Goal: Task Accomplishment & Management: Use online tool/utility

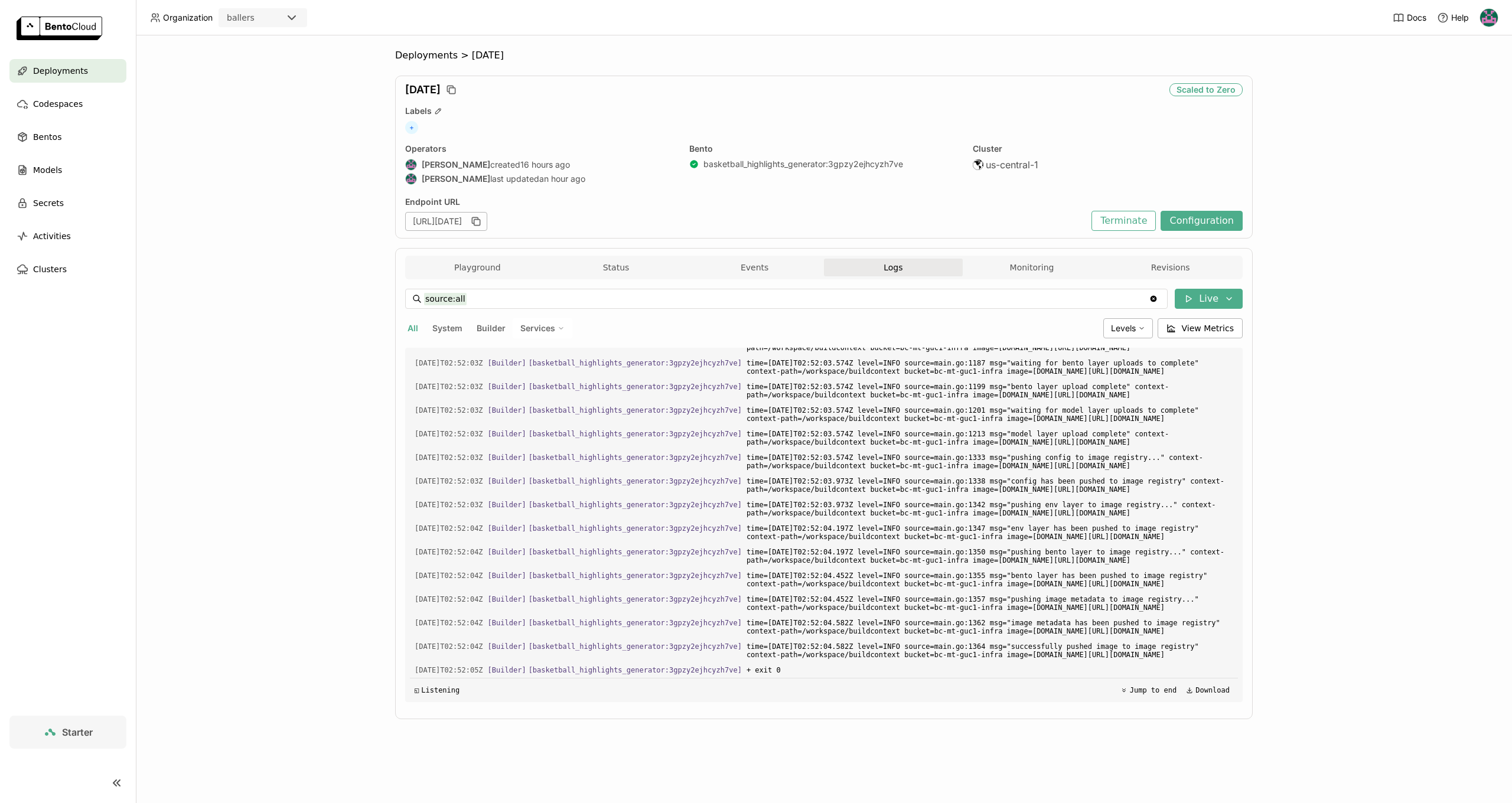
scroll to position [2205, 0]
drag, startPoint x: 480, startPoint y: 671, endPoint x: 488, endPoint y: 671, distance: 8.0
click at [483, 671] on span "2025-09-04T02:52:05Z" at bounding box center [449, 670] width 68 height 13
click at [506, 672] on span "[Builder]" at bounding box center [507, 670] width 39 height 9
click at [457, 264] on button "Playground" at bounding box center [478, 267] width 139 height 18
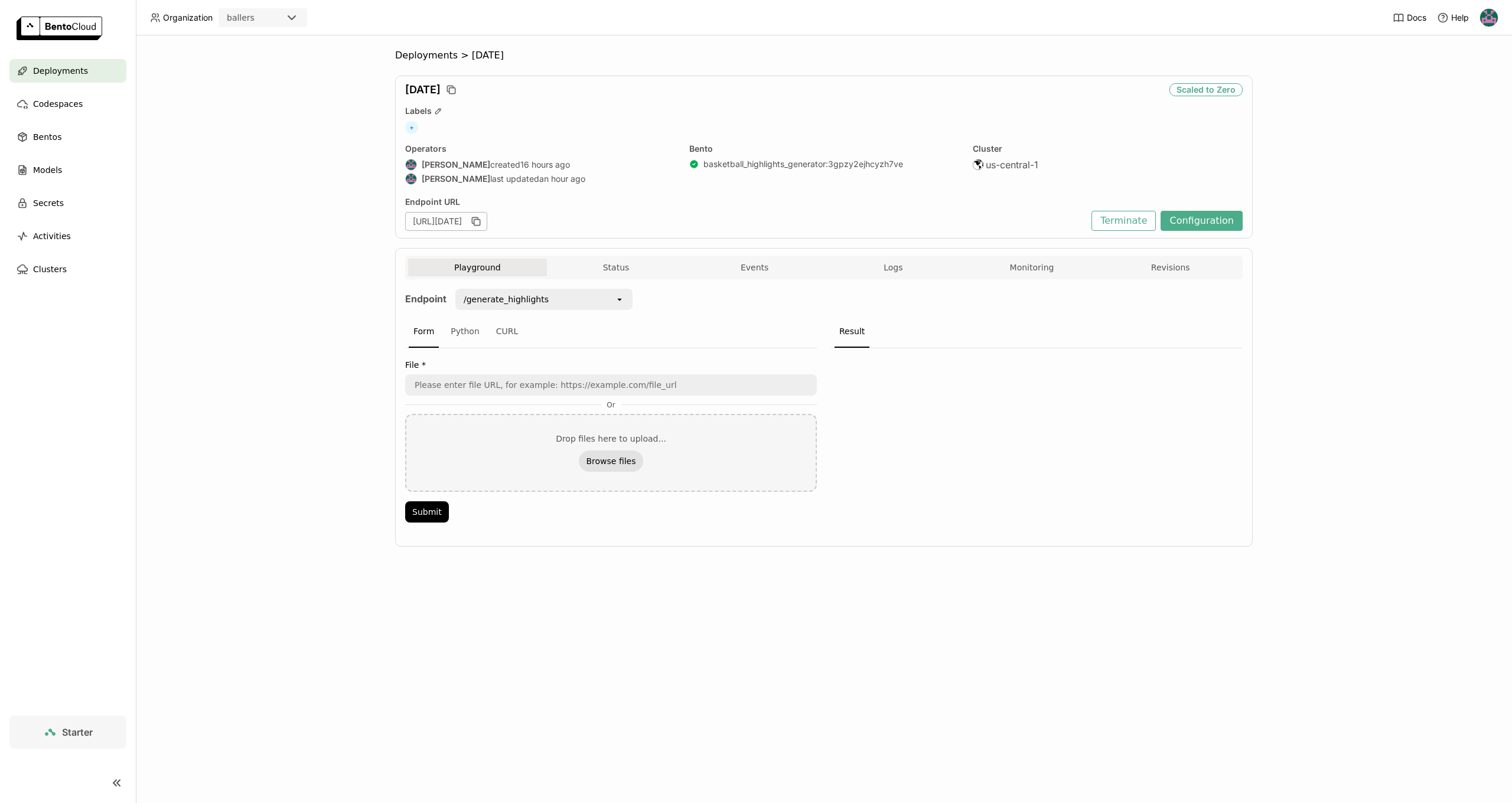
click at [601, 457] on button "Browse files" at bounding box center [610, 461] width 64 height 21
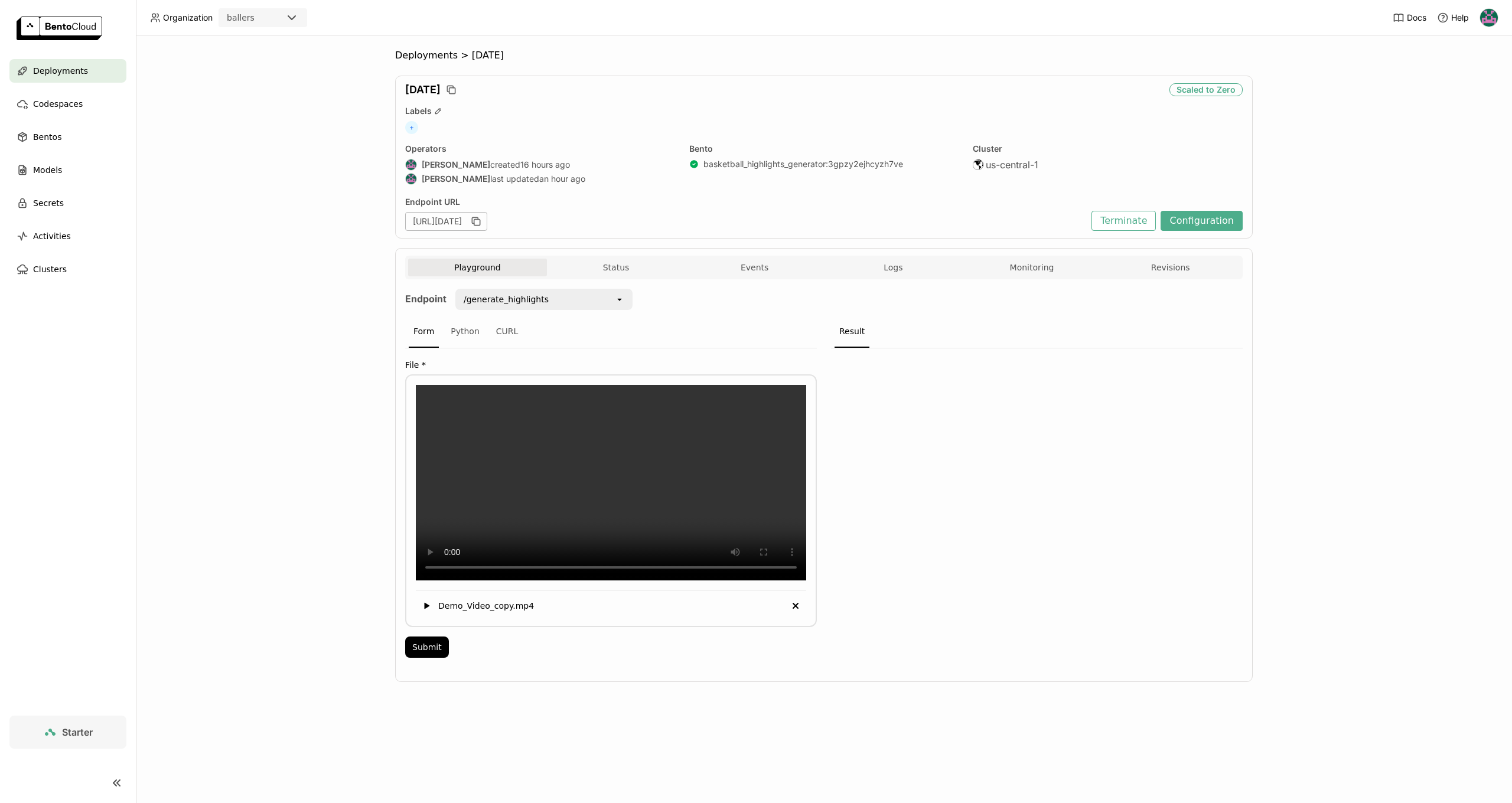
click at [529, 298] on div "/generate_highlights" at bounding box center [506, 299] width 85 height 12
click at [714, 337] on div "Form Python CURL" at bounding box center [611, 333] width 411 height 33
click at [420, 658] on button "Submit" at bounding box center [427, 648] width 44 height 21
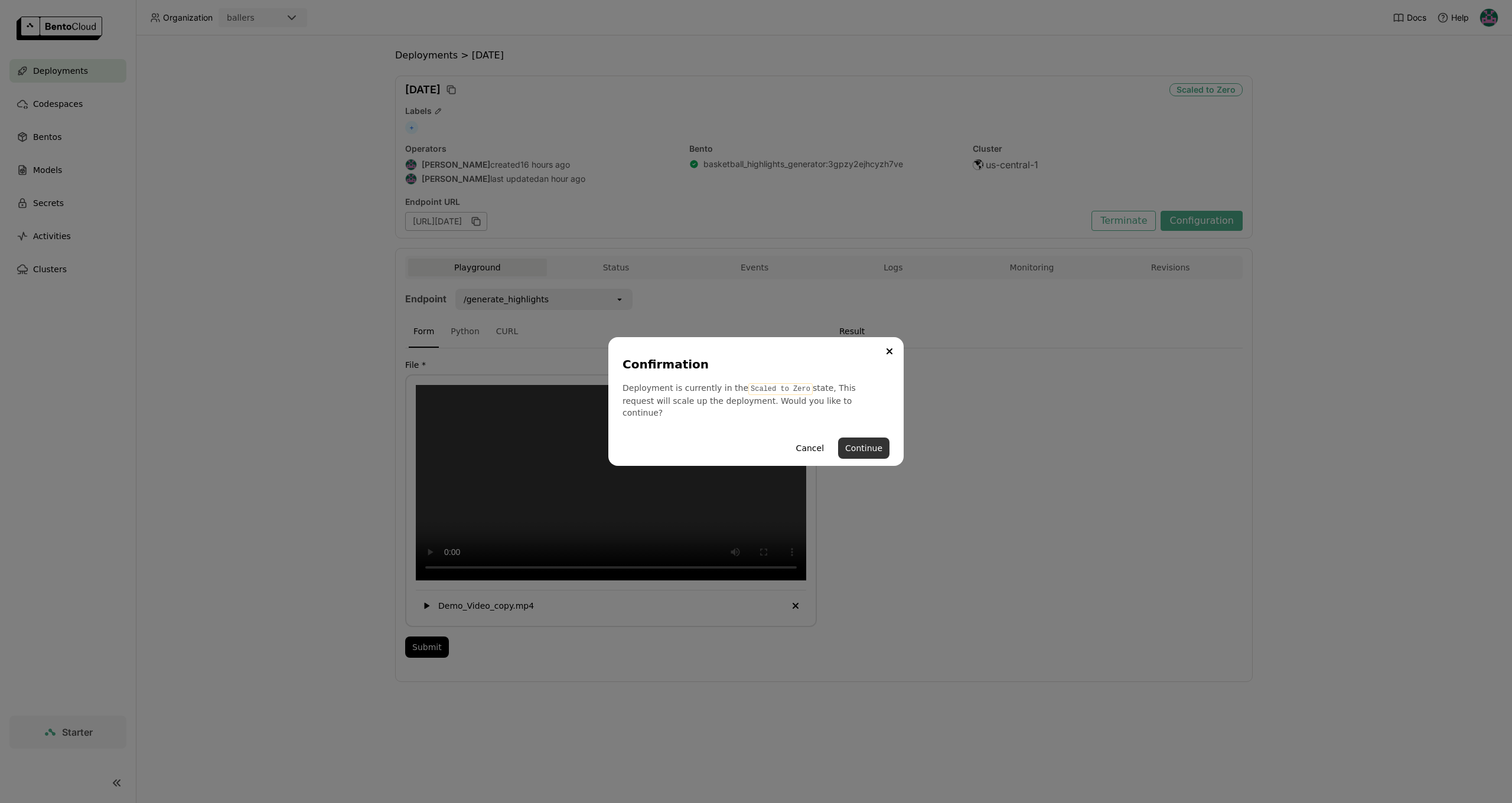
click at [853, 444] on button "Continue" at bounding box center [863, 448] width 51 height 21
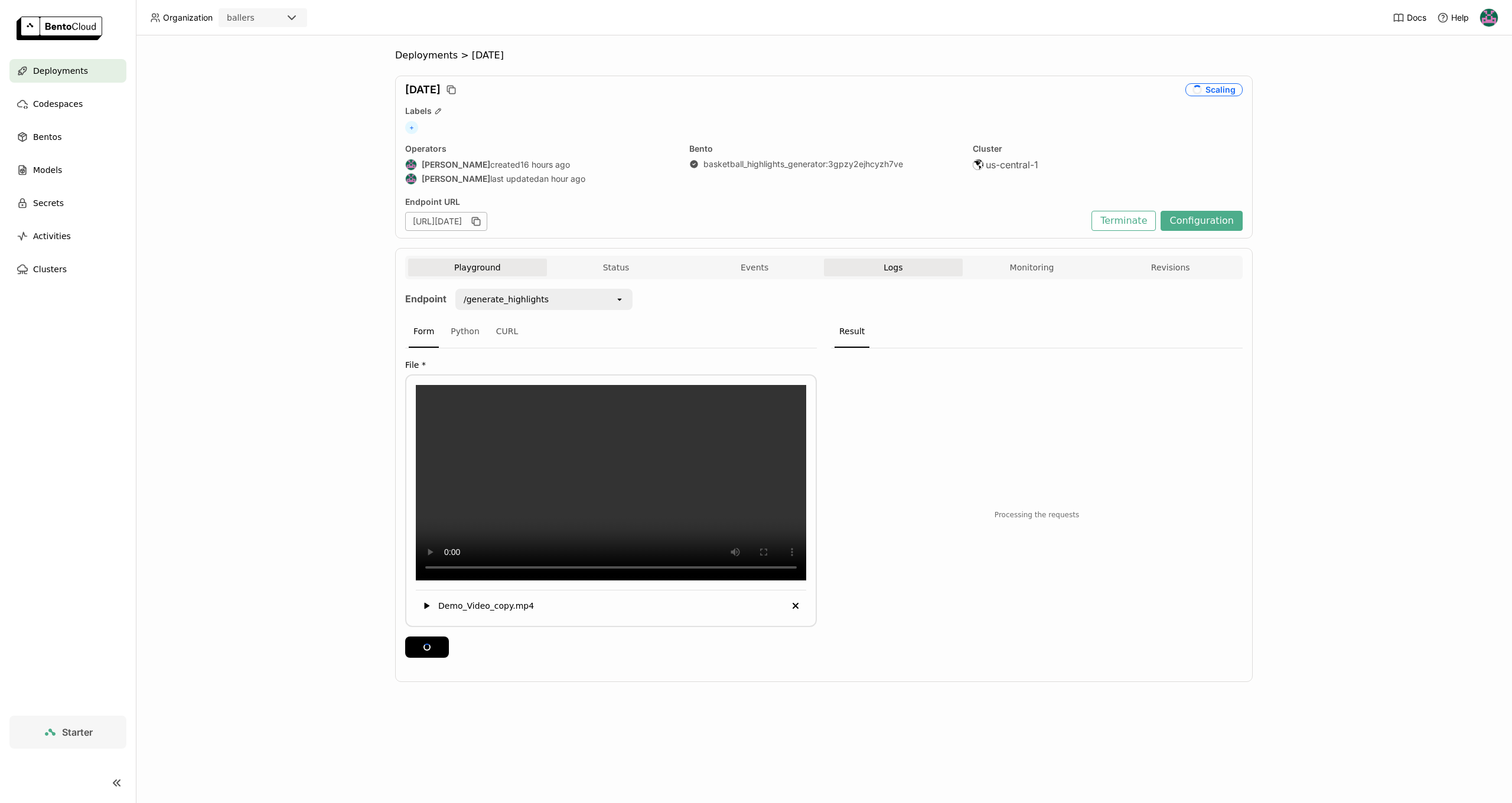
click at [899, 259] on button "Logs" at bounding box center [893, 267] width 139 height 18
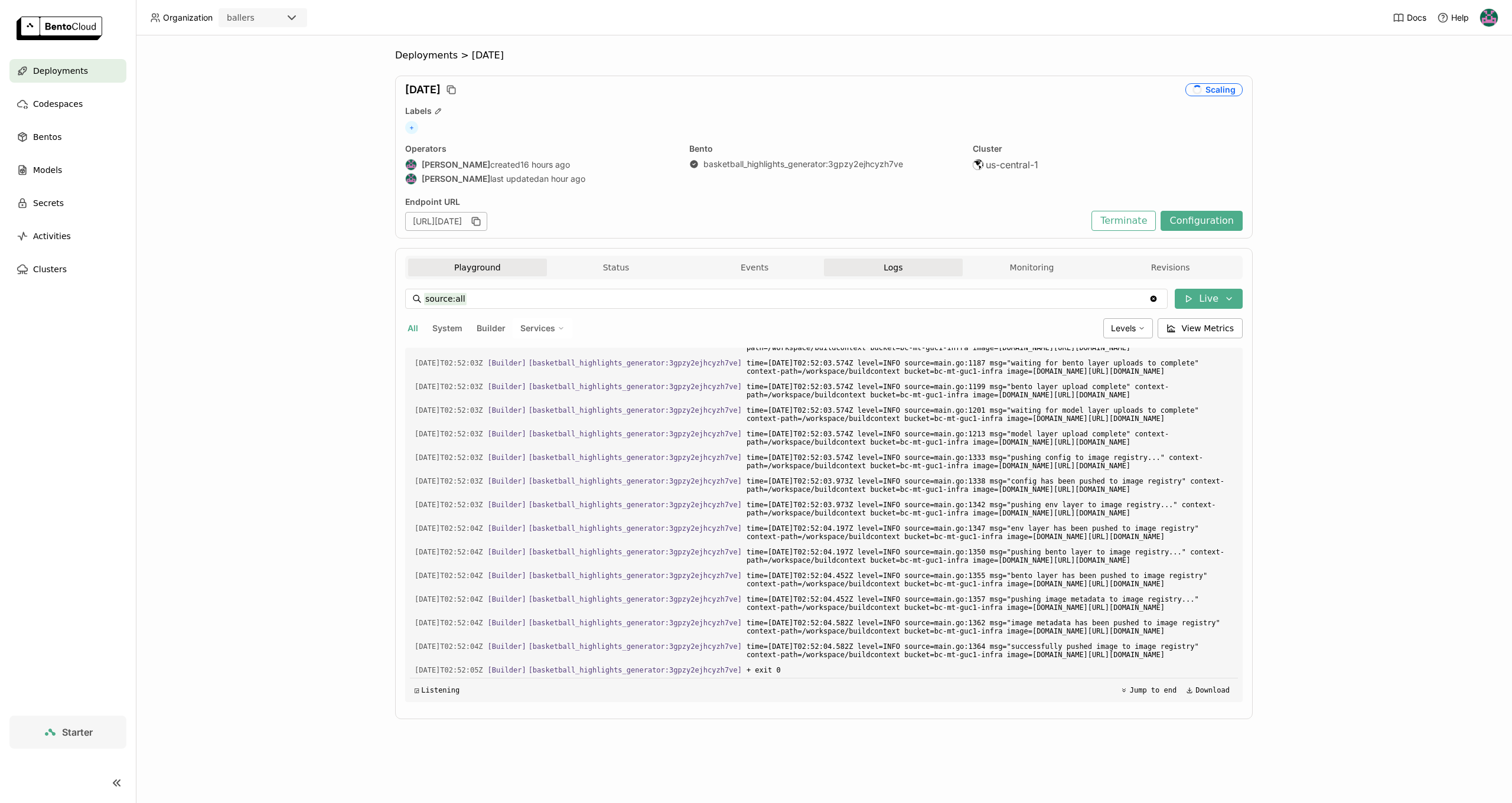
drag, startPoint x: 456, startPoint y: 275, endPoint x: 542, endPoint y: 271, distance: 86.1
click at [457, 276] on button "Playground" at bounding box center [478, 267] width 139 height 18
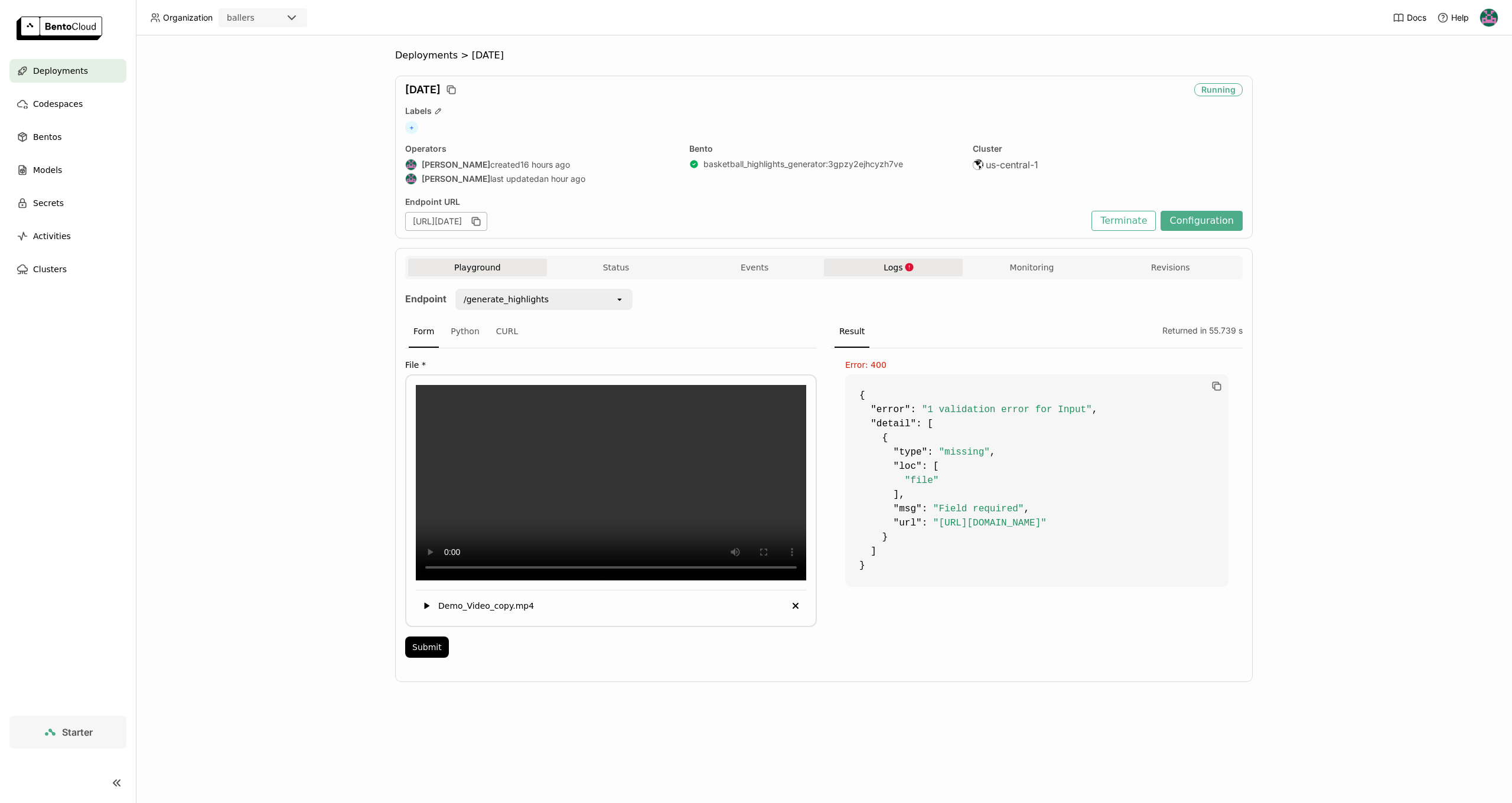
drag, startPoint x: 903, startPoint y: 251, endPoint x: 900, endPoint y: 261, distance: 10.4
click at [902, 256] on div "Playground Status Events Logs Monitoring Revisions Endpoint /generate_highlight…" at bounding box center [823, 465] width 857 height 434
click at [900, 264] on span "Logs" at bounding box center [893, 268] width 19 height 10
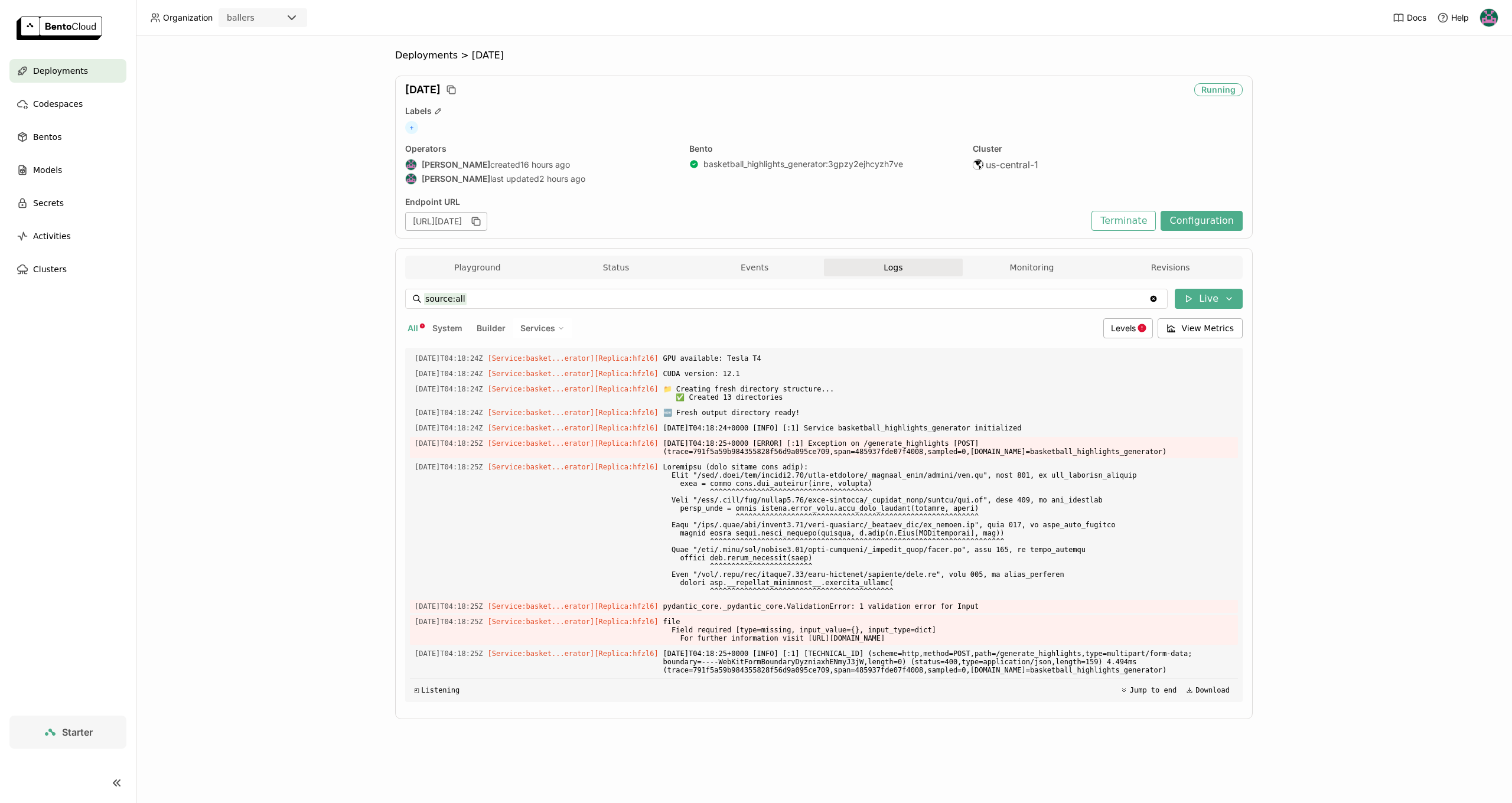
scroll to position [3574, 0]
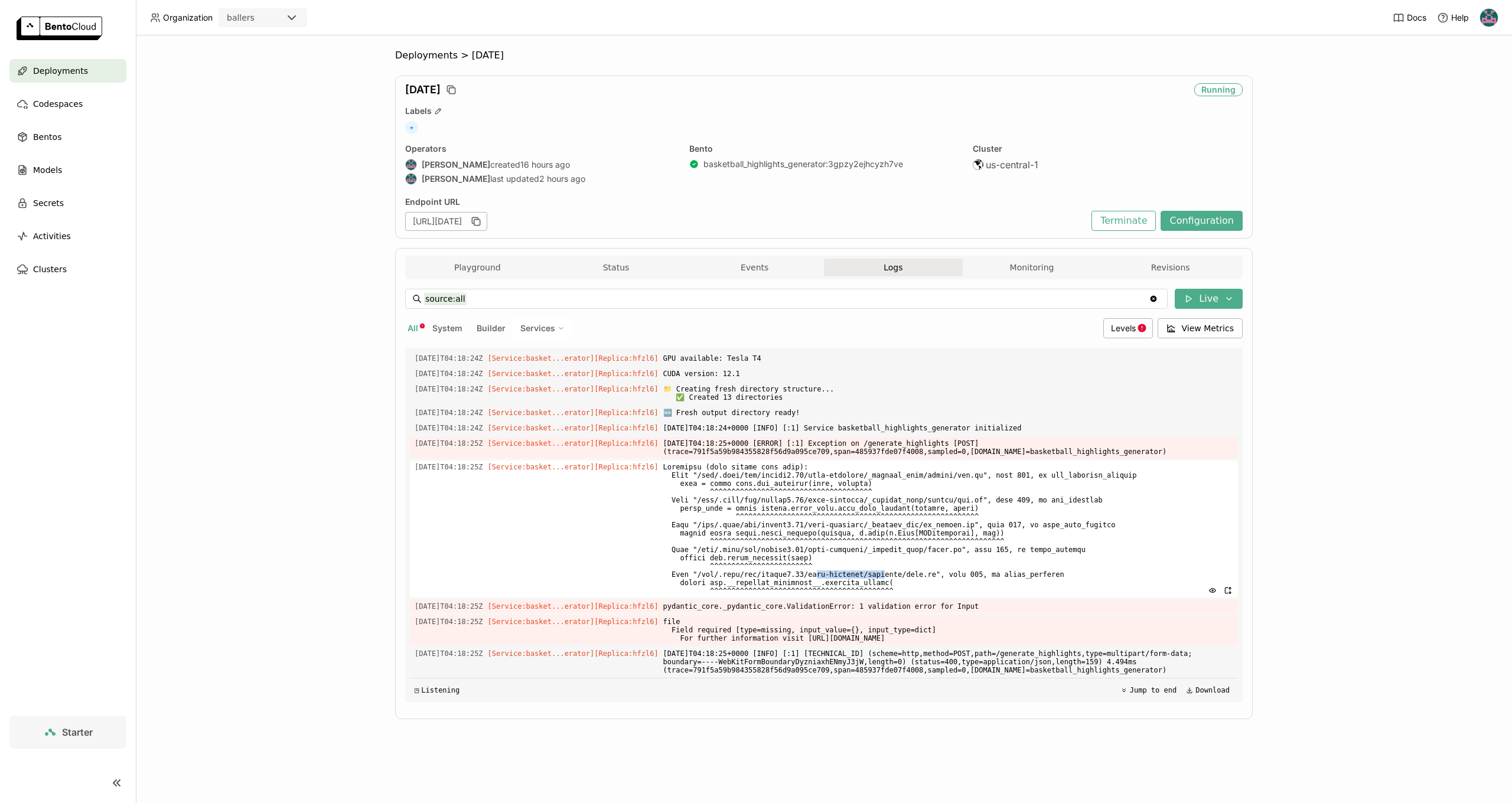
drag, startPoint x: 861, startPoint y: 577, endPoint x: 909, endPoint y: 583, distance: 48.4
click at [903, 577] on span at bounding box center [948, 529] width 570 height 137
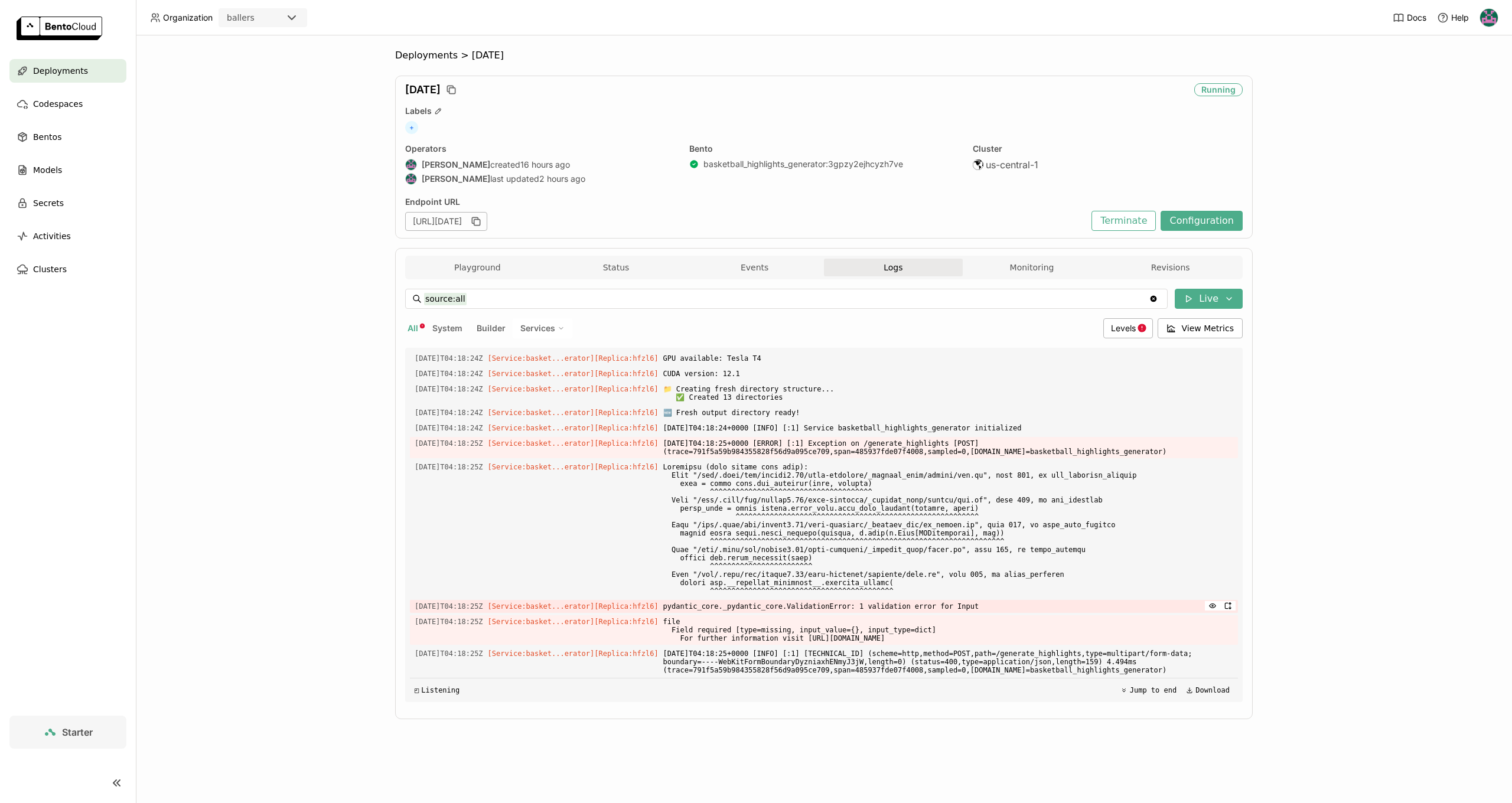
drag, startPoint x: 909, startPoint y: 584, endPoint x: 897, endPoint y: 601, distance: 20.8
click at [909, 584] on span at bounding box center [948, 529] width 570 height 137
drag, startPoint x: 706, startPoint y: 610, endPoint x: 1001, endPoint y: 601, distance: 295.1
click at [1001, 601] on div "2025-09-04T04:18:25Z [Service:basket...erator] [Replica: hfzl6 ] pydantic_core.…" at bounding box center [824, 607] width 828 height 13
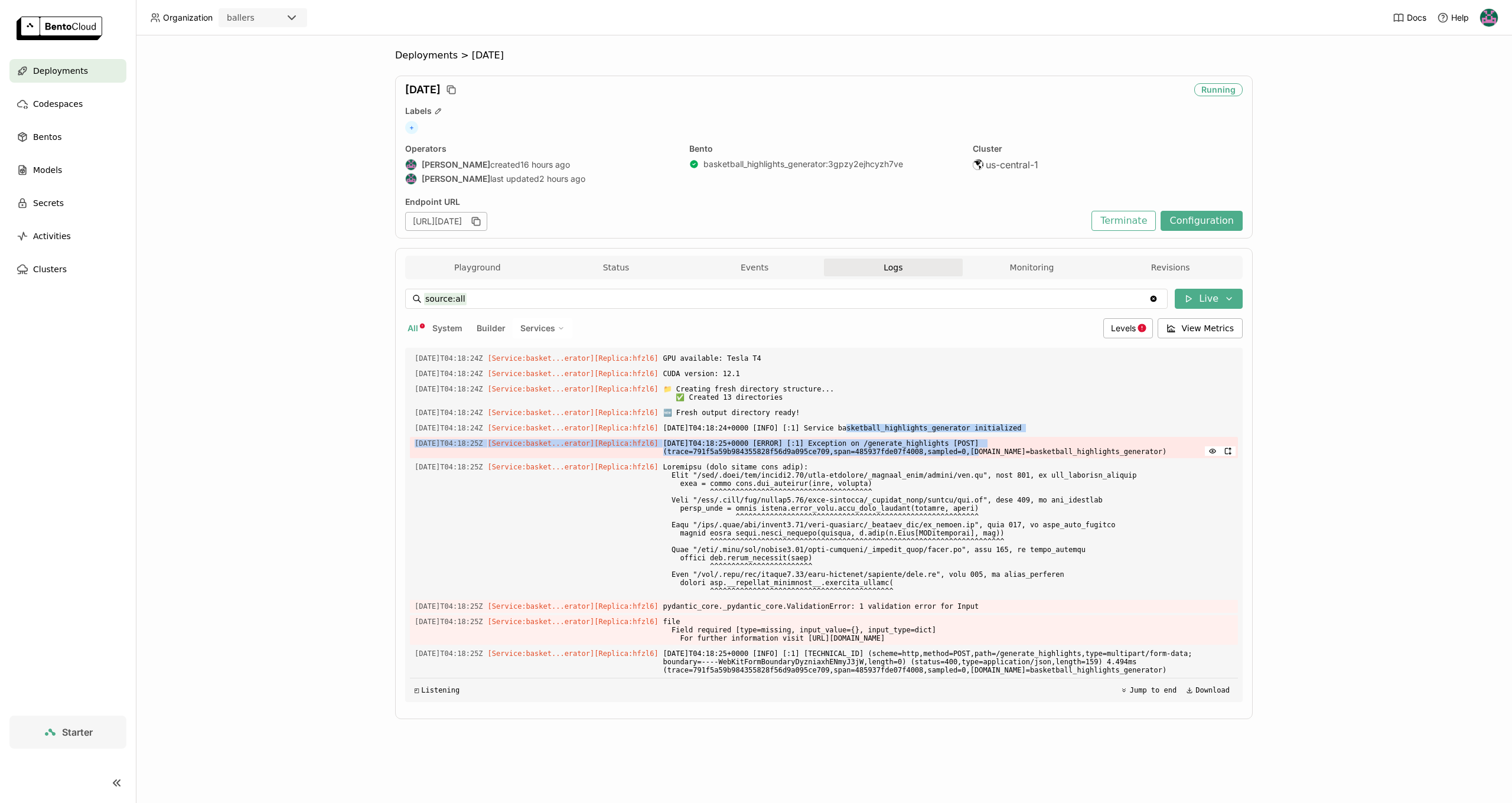
drag, startPoint x: 863, startPoint y: 434, endPoint x: 979, endPoint y: 461, distance: 119.1
click at [979, 461] on div "Load older logs 2025-09-04T02:50:50Z [Builder] [ basketball_highlights_generato…" at bounding box center [824, 525] width 828 height 354
click at [979, 459] on span "2025-09-04T04:18:25+0000 [ERROR] [:1] Exception on /generate_highlights [POST] …" at bounding box center [948, 447] width 570 height 21
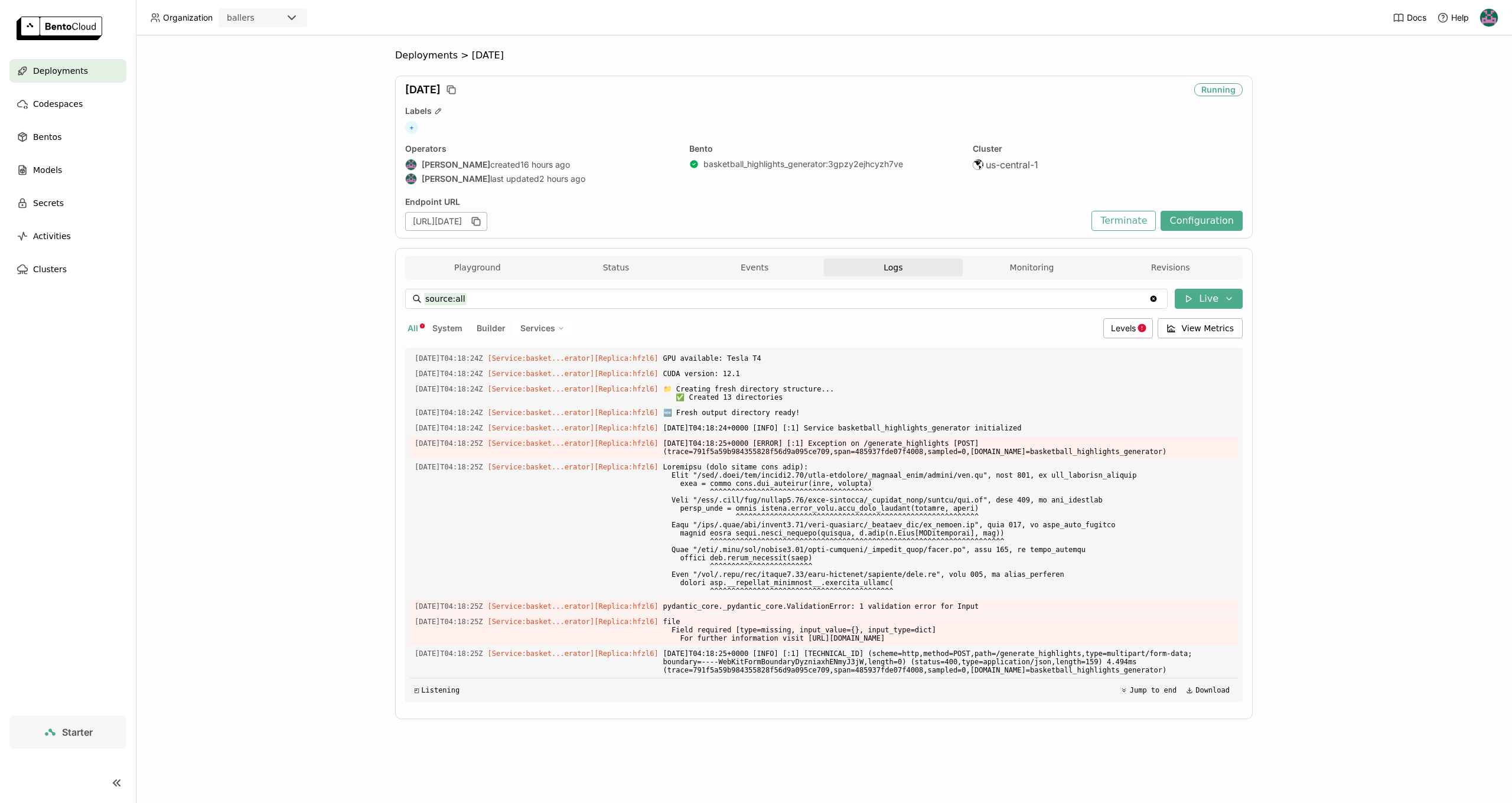
scroll to position [3339, 0]
drag, startPoint x: 706, startPoint y: 530, endPoint x: 790, endPoint y: 575, distance: 95.3
click at [790, 564] on div "Load older logs 2025-09-04T02:50:50Z [Builder] [ basketball_highlights_generato…" at bounding box center [824, 525] width 828 height 354
drag, startPoint x: 790, startPoint y: 575, endPoint x: 781, endPoint y: 582, distance: 11.4
click at [790, 575] on div "Load older logs 2025-09-04T02:50:50Z [Builder] [ basketball_highlights_generato…" at bounding box center [824, 525] width 828 height 354
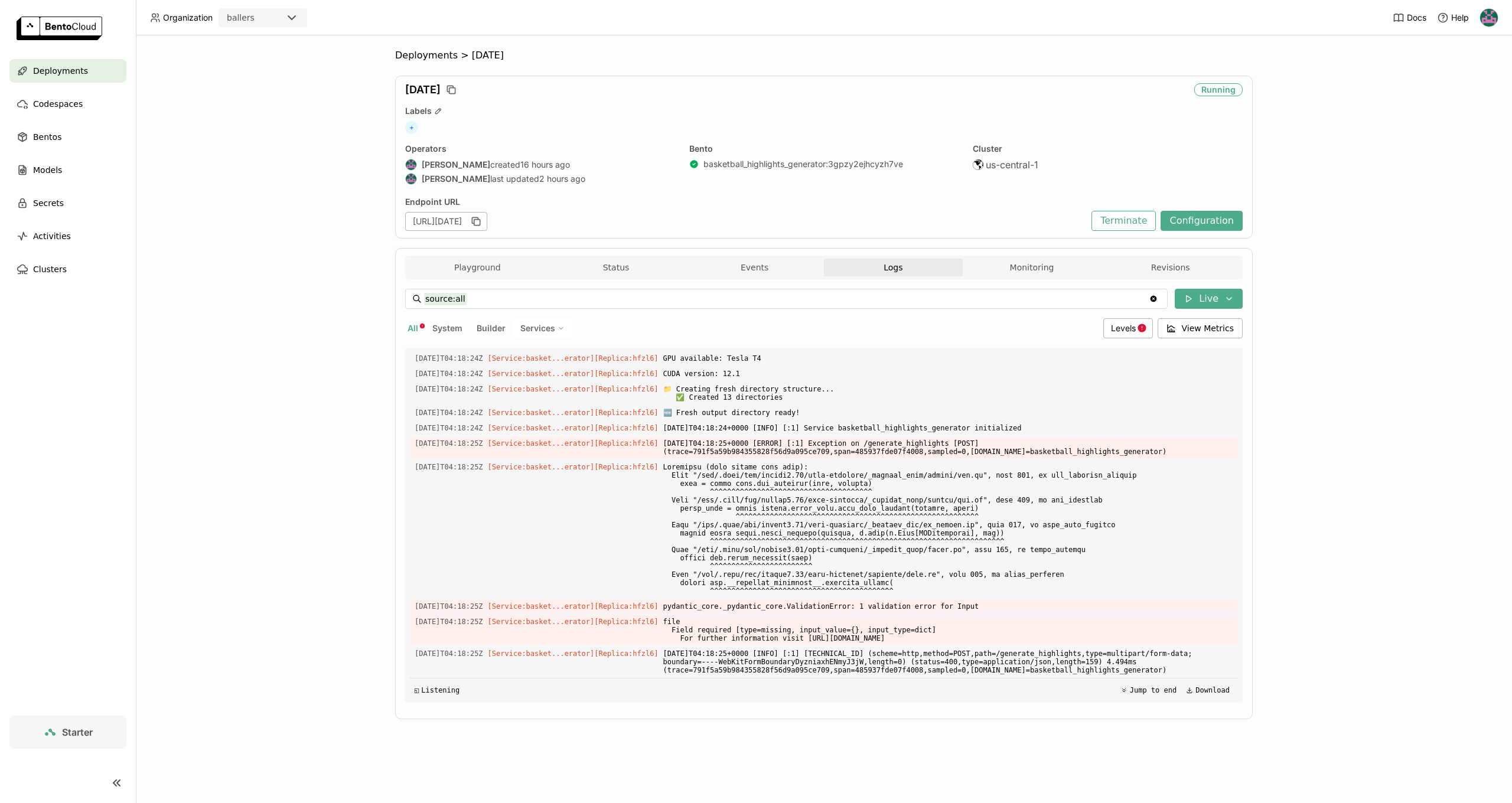
scroll to position [3432, 0]
drag, startPoint x: 819, startPoint y: 571, endPoint x: 1029, endPoint y: 575, distance: 210.0
click at [1029, 435] on span "2025-09-04T04:18:24+0000 [INFO] [:1] Service basketball_highlights_generator in…" at bounding box center [948, 428] width 570 height 13
drag, startPoint x: 1029, startPoint y: 575, endPoint x: 992, endPoint y: 579, distance: 37.2
click at [1029, 435] on span "2025-09-04T04:18:24+0000 [INFO] [:1] Service basketball_highlights_generator in…" at bounding box center [948, 428] width 570 height 13
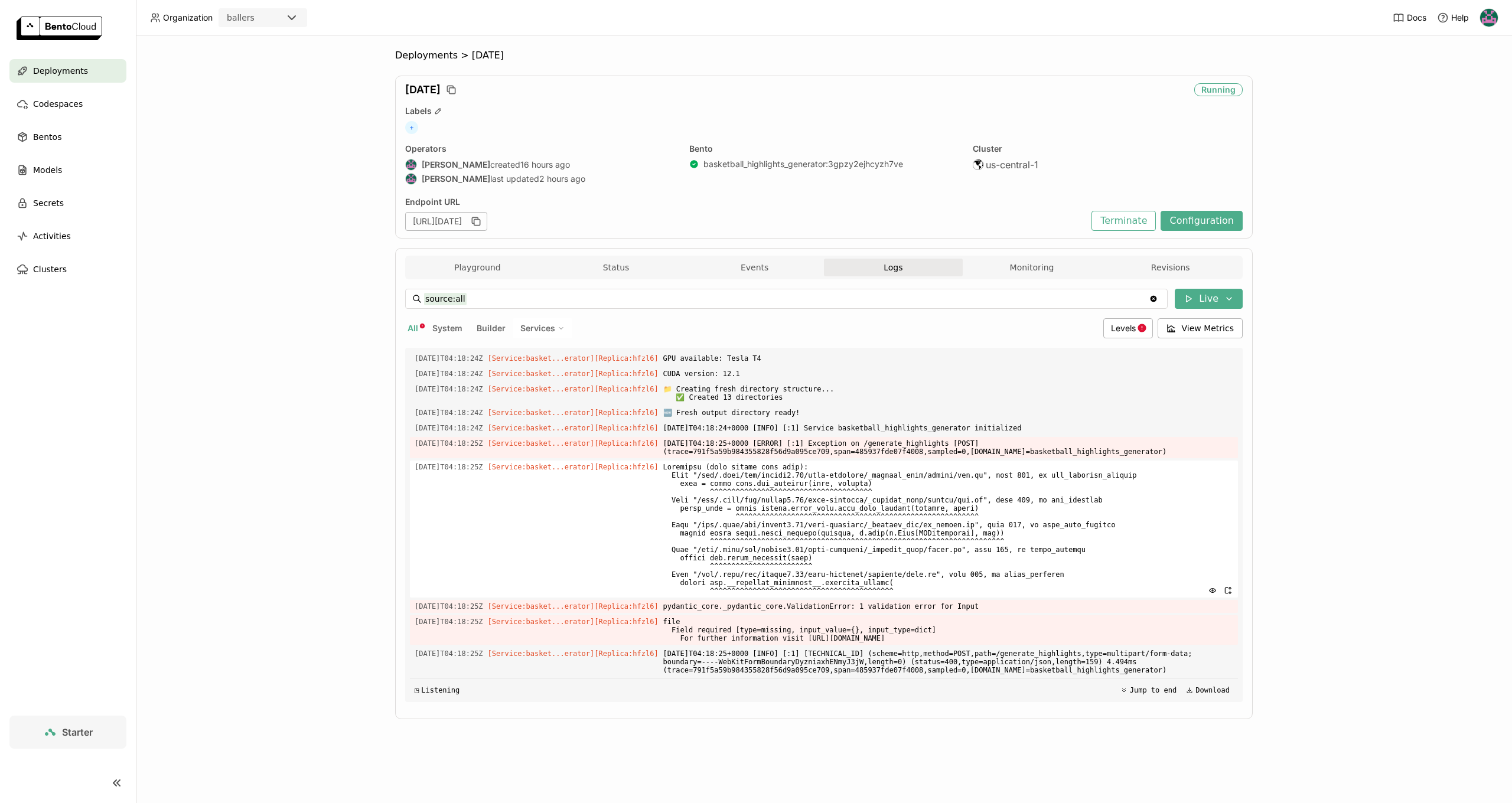
drag, startPoint x: 886, startPoint y: 584, endPoint x: 1062, endPoint y: 607, distance: 177.5
click at [1179, 459] on span "2025-09-04T04:18:25+0000 [ERROR] [:1] Exception on /generate_highlights [POST] …" at bounding box center [948, 447] width 570 height 21
click at [743, 598] on span at bounding box center [948, 529] width 570 height 137
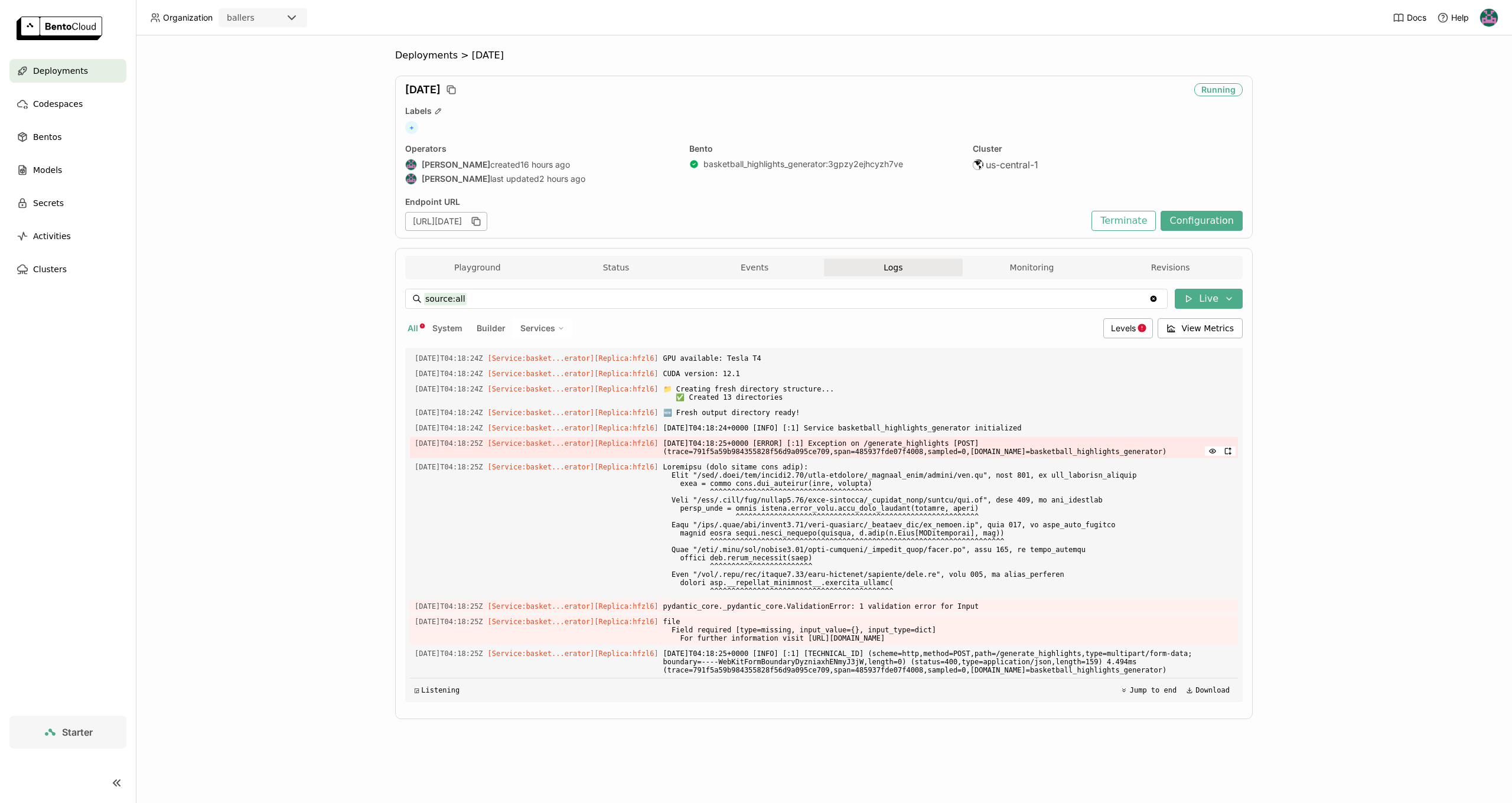
scroll to position [3574, 0]
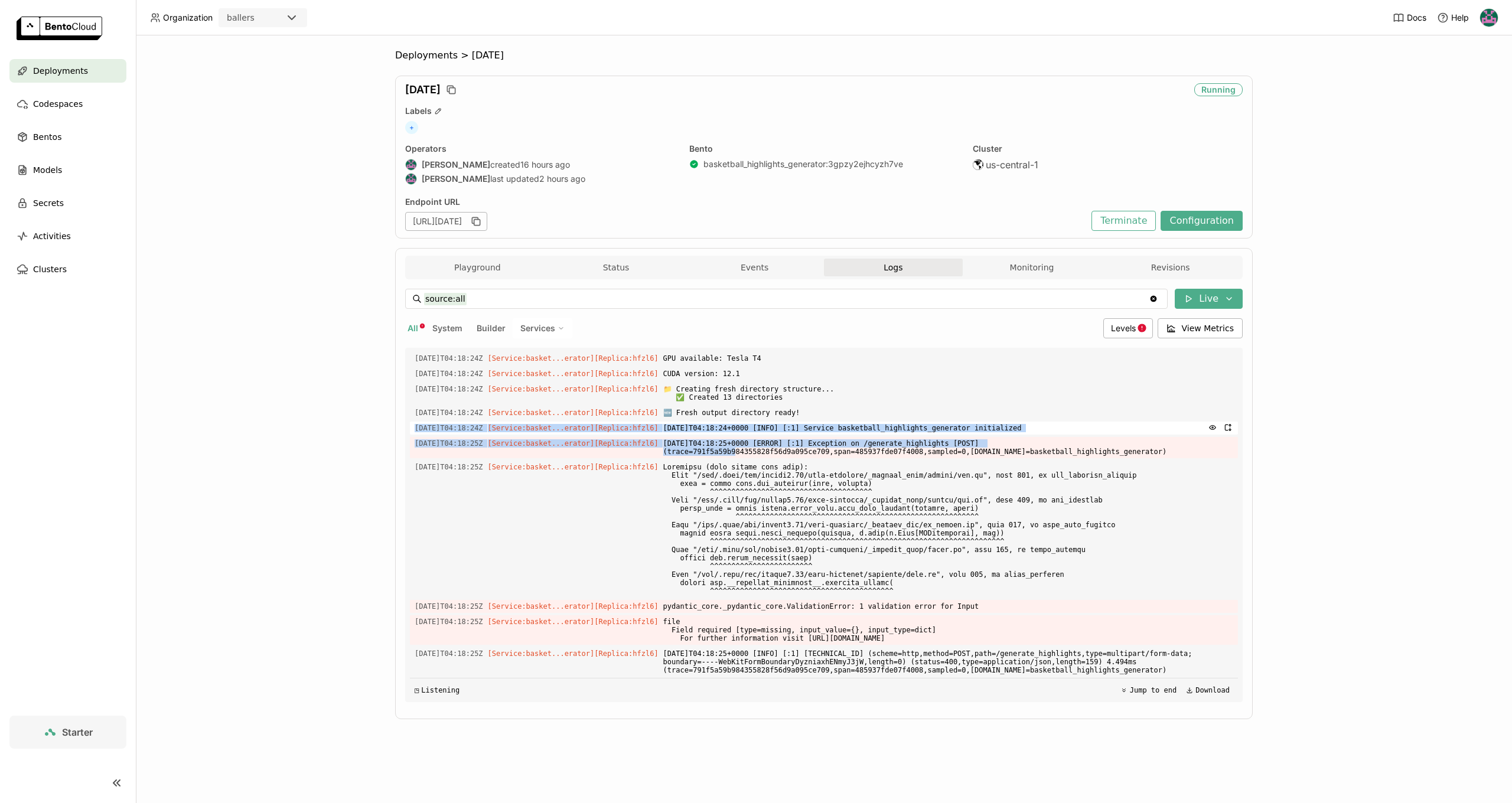
drag, startPoint x: 416, startPoint y: 426, endPoint x: 684, endPoint y: 432, distance: 268.1
click at [737, 451] on div "Load older logs 2025-09-04T02:50:50Z [Builder] [ basketball_highlights_generato…" at bounding box center [824, 525] width 828 height 354
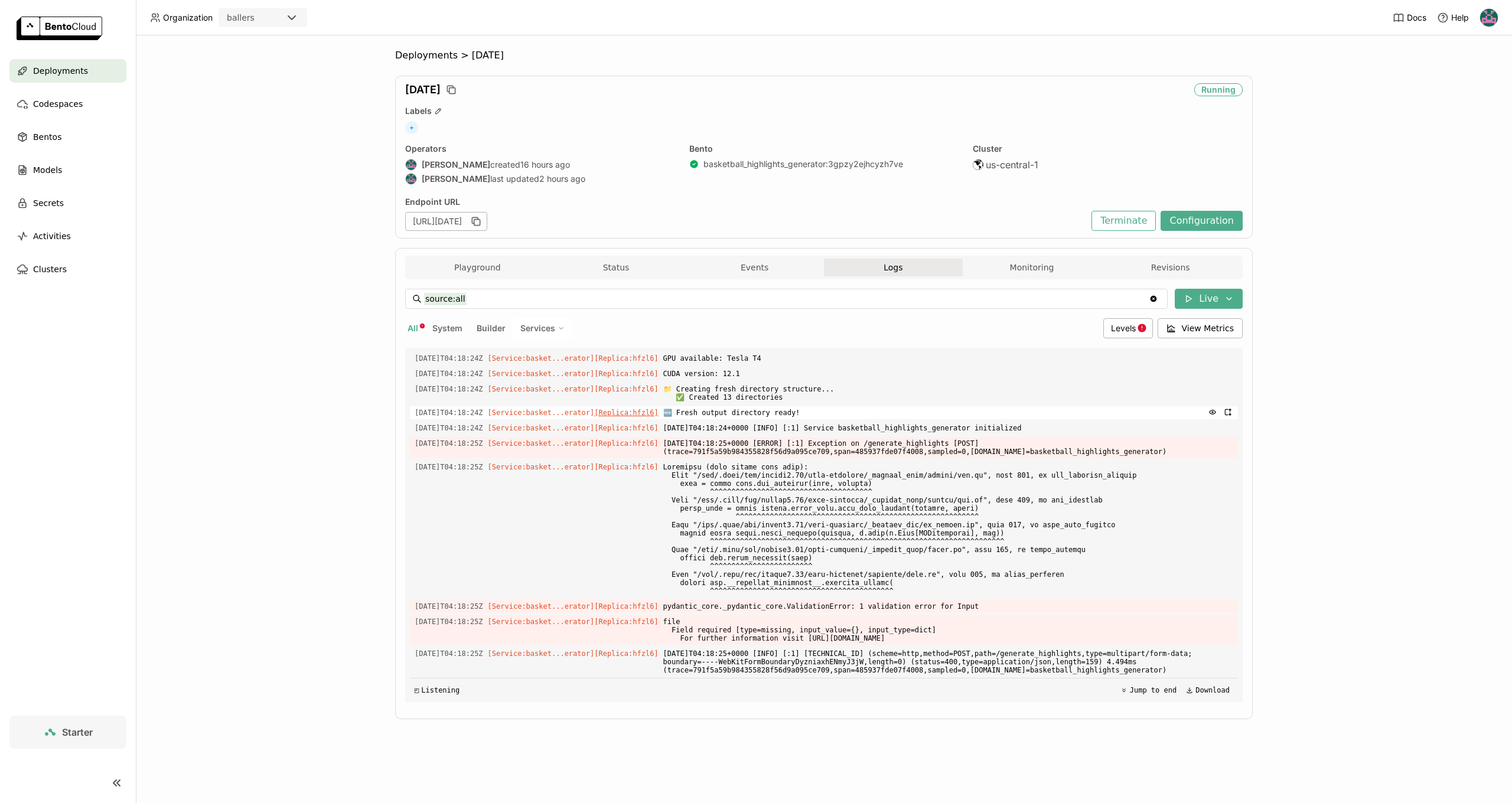
drag, startPoint x: 661, startPoint y: 420, endPoint x: 644, endPoint y: 412, distance: 18.8
click at [658, 419] on div "Load older logs 2025-09-04T02:50:50Z [Builder] [ basketball_highlights_generato…" at bounding box center [824, 525] width 828 height 354
click at [416, 386] on div "2025-09-04T04:18:24Z [Service:basket...erator] [Replica: hfzl6 ] 📁 Creating fre…" at bounding box center [824, 393] width 828 height 21
drag, startPoint x: 415, startPoint y: 365, endPoint x: 1199, endPoint y: 672, distance: 842.0
click at [1199, 672] on div "Load older logs 2025-09-04T02:50:50Z [Builder] [ basketball_highlights_generato…" at bounding box center [824, 525] width 828 height 354
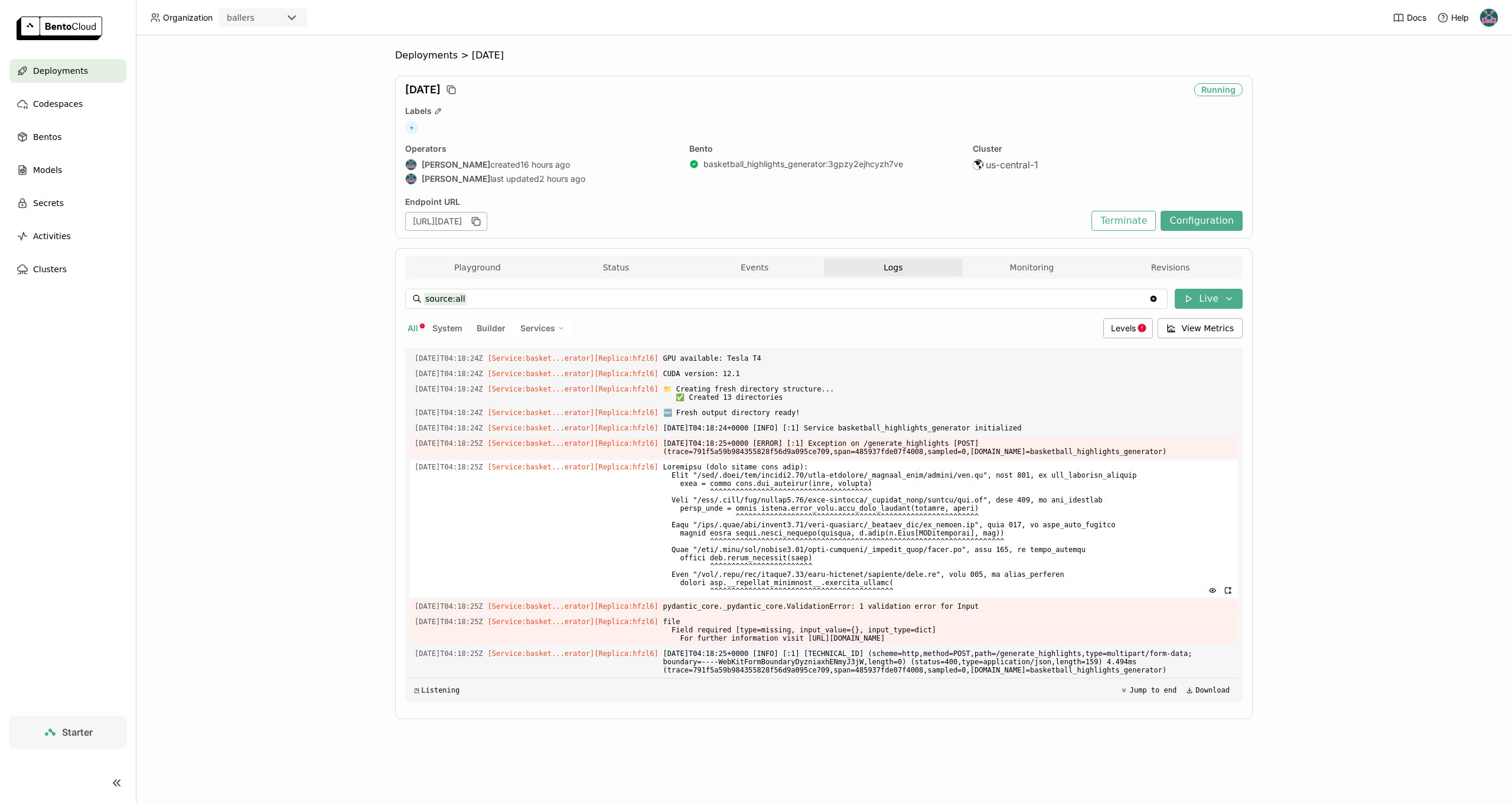
copy div "2025-09-04T04:18:24Z [Service:basket...erator] [Replica: hfzl6 ] CUDA version: …"
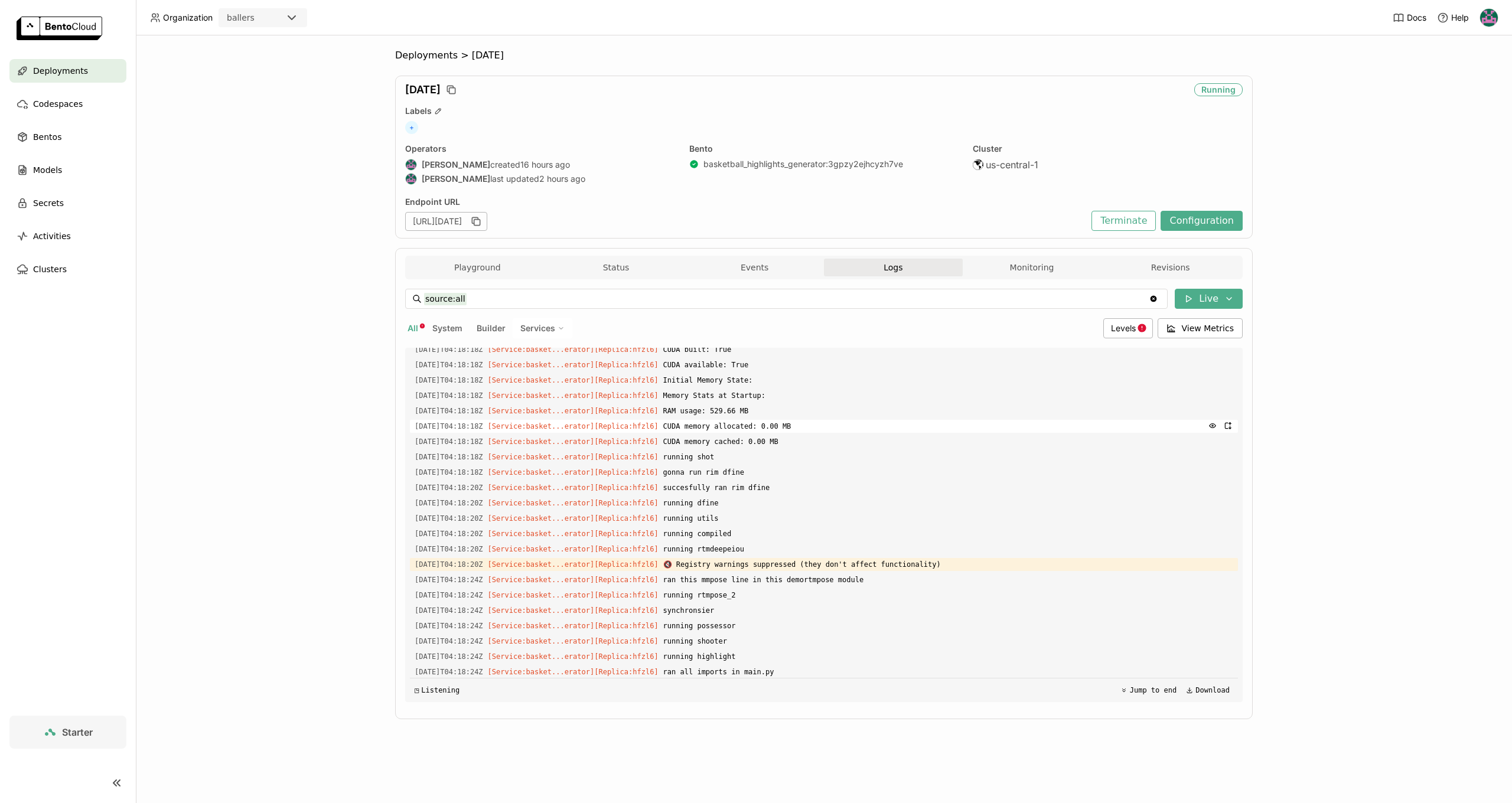
scroll to position [2940, 0]
click at [504, 259] on button "Playground" at bounding box center [478, 267] width 139 height 18
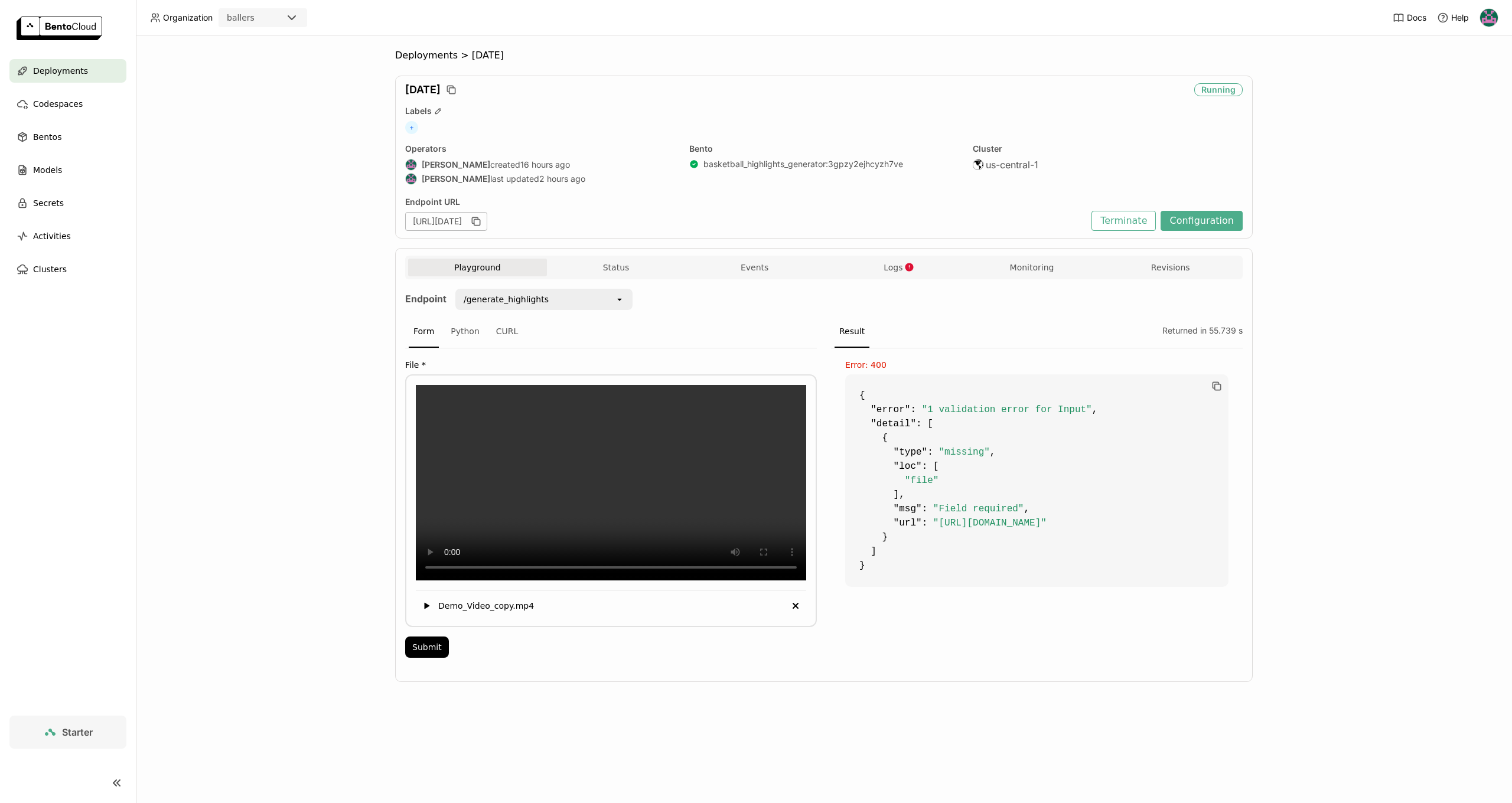
drag, startPoint x: 960, startPoint y: 435, endPoint x: 933, endPoint y: 422, distance: 30.0
click at [960, 436] on code "{ "error" : "1 validation error for Input" , "detail" : [ { "type" : "missing" …" at bounding box center [1036, 481] width 383 height 213
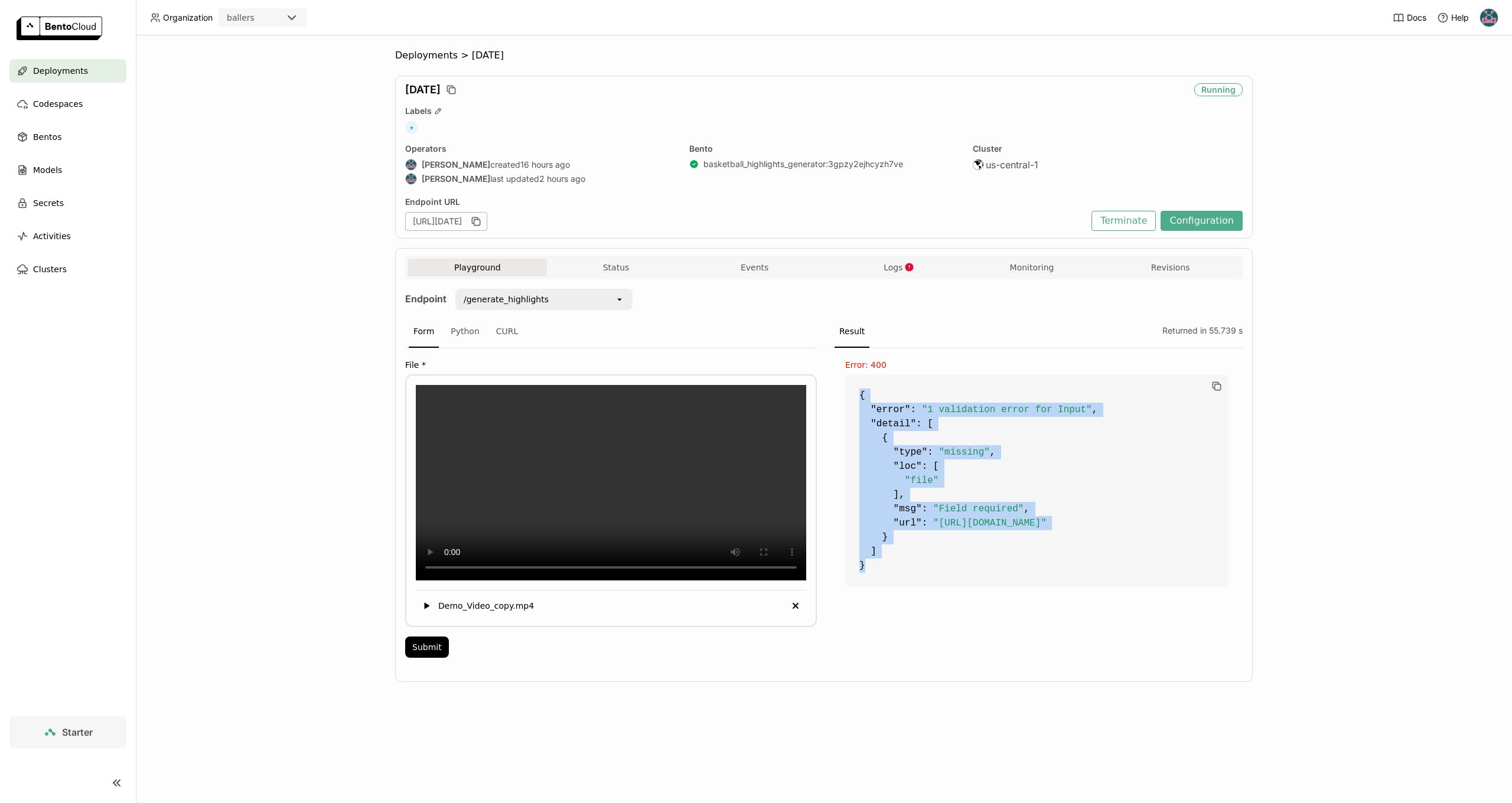
drag, startPoint x: 859, startPoint y: 391, endPoint x: 931, endPoint y: 587, distance: 208.8
click at [947, 608] on div "Error: 400 { "error" : "1 validation error for Input" , "detail" : [ { "type" :…" at bounding box center [1036, 506] width 411 height 317
copy code "{ "error" : "1 validation error for Input" , "detail" : [ { "type" : "missing" …"
click at [1151, 220] on button "Terminate" at bounding box center [1124, 220] width 64 height 20
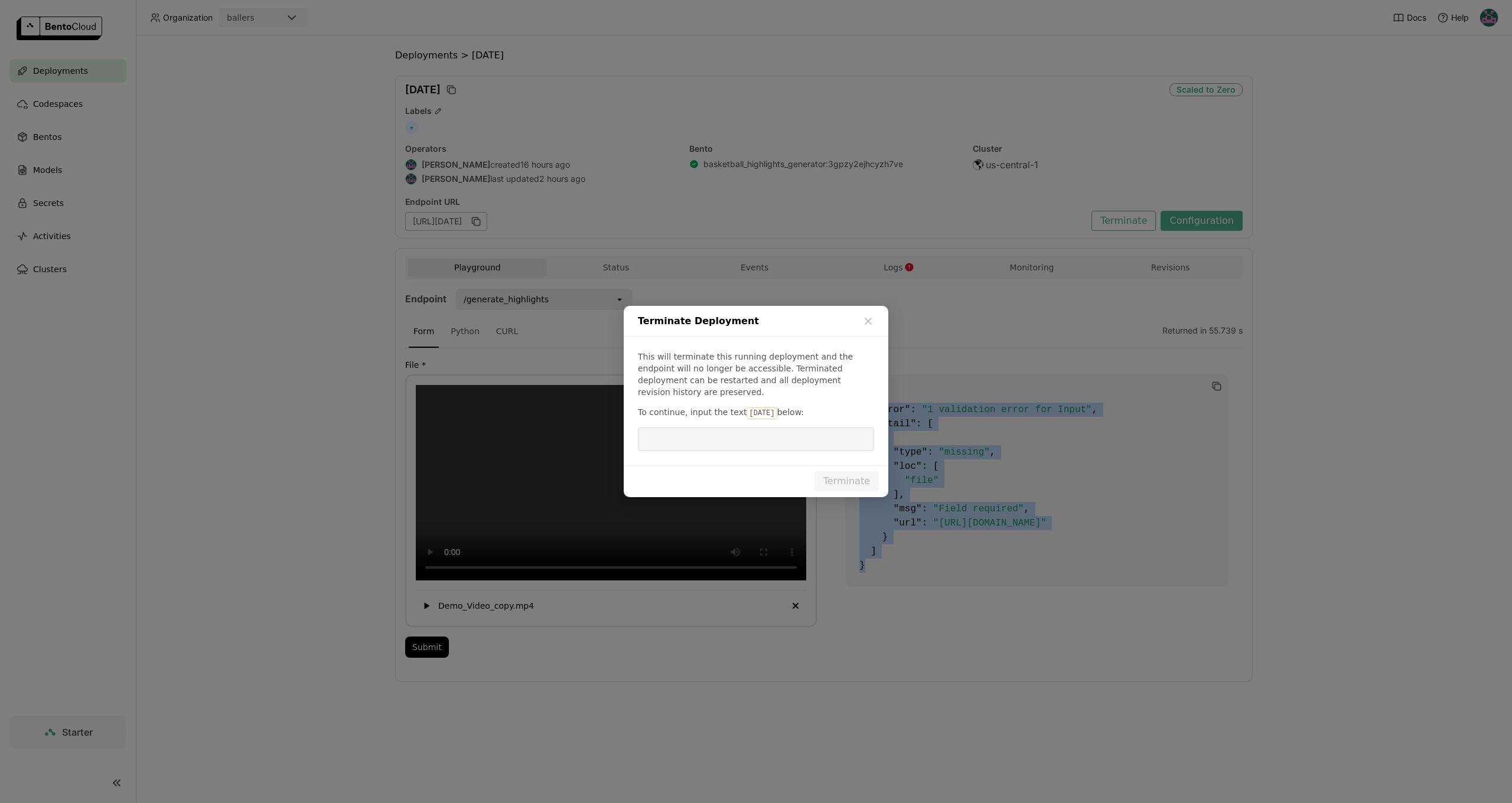
drag, startPoint x: 740, startPoint y: 408, endPoint x: 791, endPoint y: 438, distance: 59.2
click at [764, 407] on code "aug18" at bounding box center [762, 413] width 30 height 12
copy p "aug18"
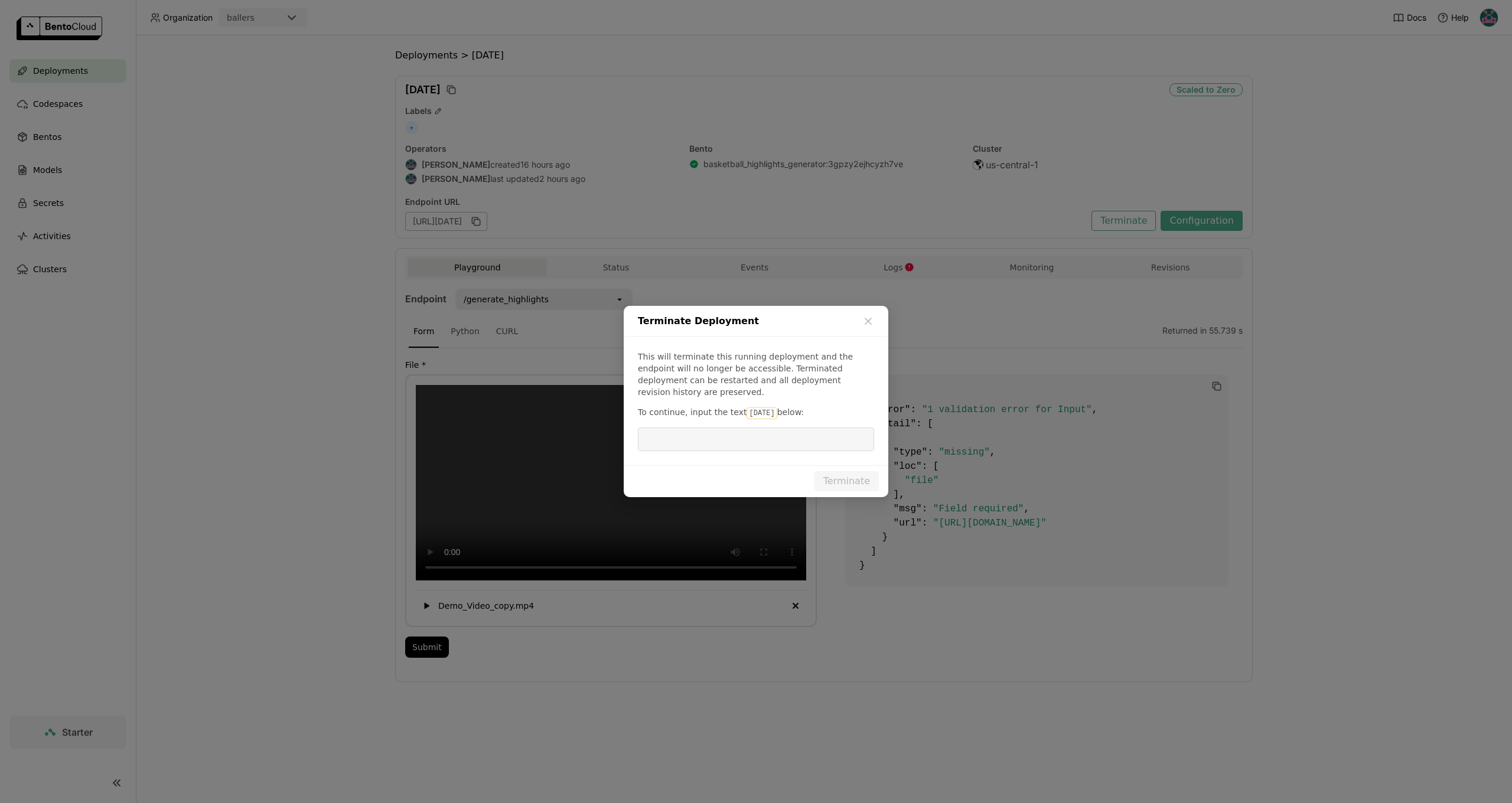
click at [792, 439] on input "dialog" at bounding box center [756, 440] width 222 height 22
paste input "aug18"
type input "aug18"
click at [838, 485] on button "Terminate" at bounding box center [846, 481] width 64 height 20
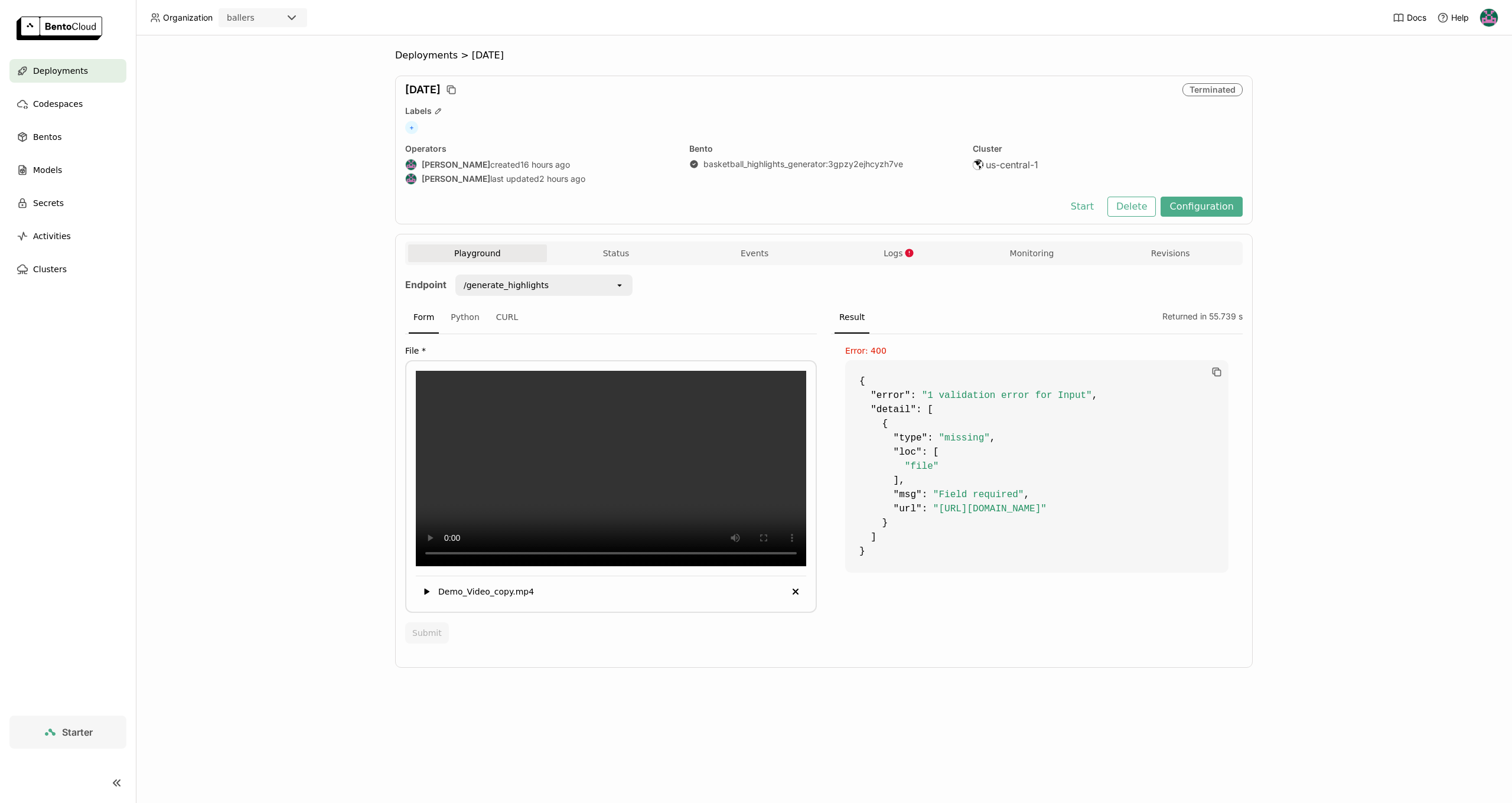
click at [45, 68] on span "Deployments" at bounding box center [60, 71] width 55 height 14
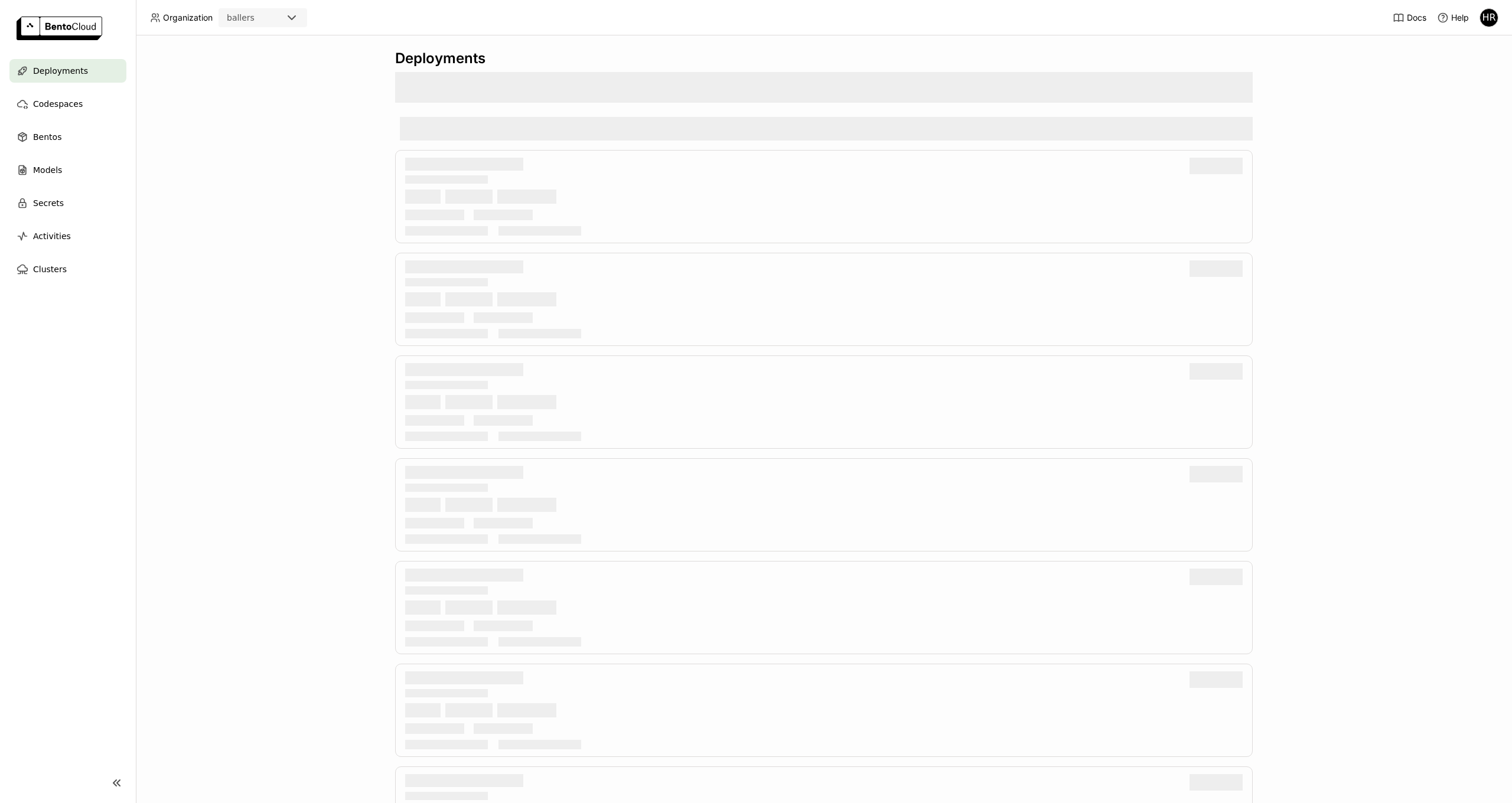
click at [1483, 23] on div "HR" at bounding box center [1488, 18] width 18 height 18
click at [1467, 62] on span "Billing" at bounding box center [1460, 62] width 22 height 10
